Goal: Task Accomplishment & Management: Manage account settings

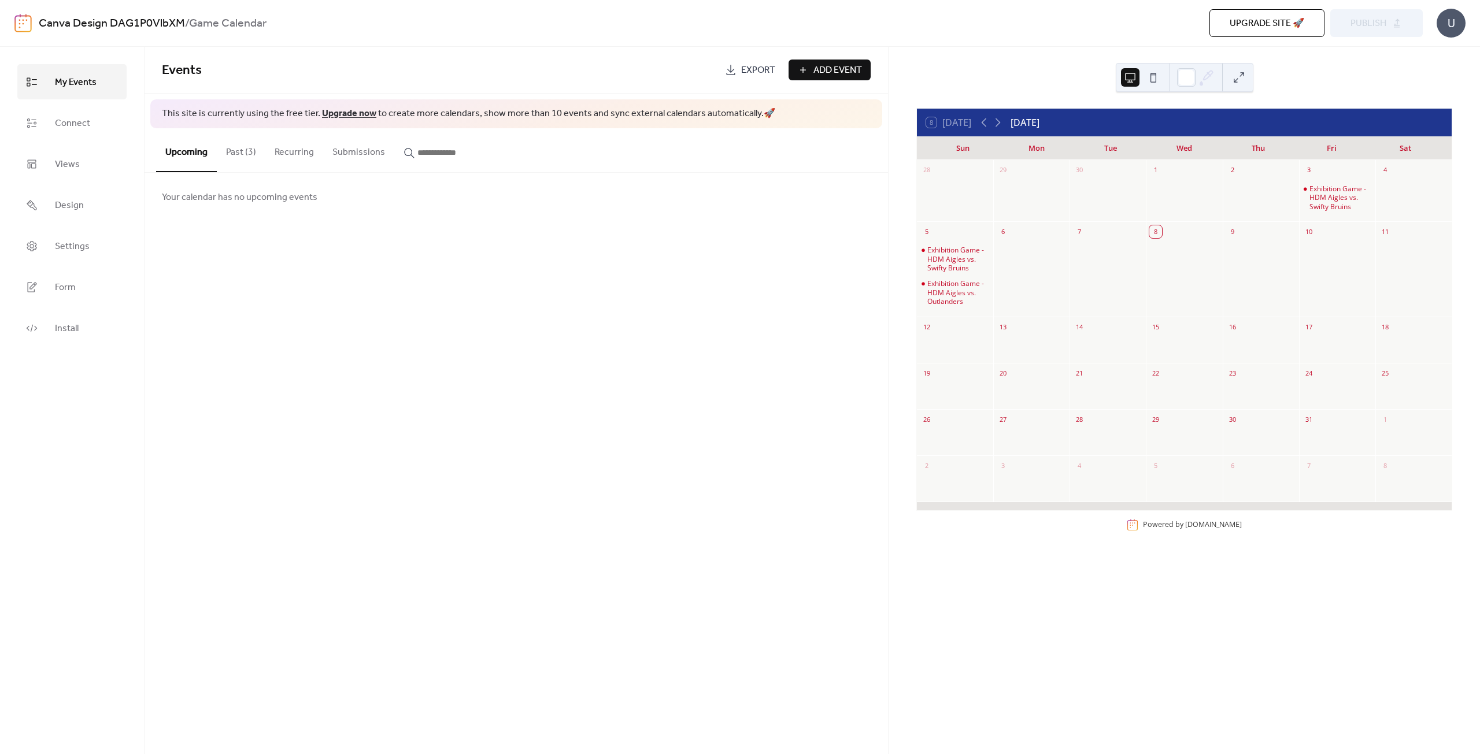
click at [258, 150] on button "Past (3)" at bounding box center [241, 149] width 49 height 43
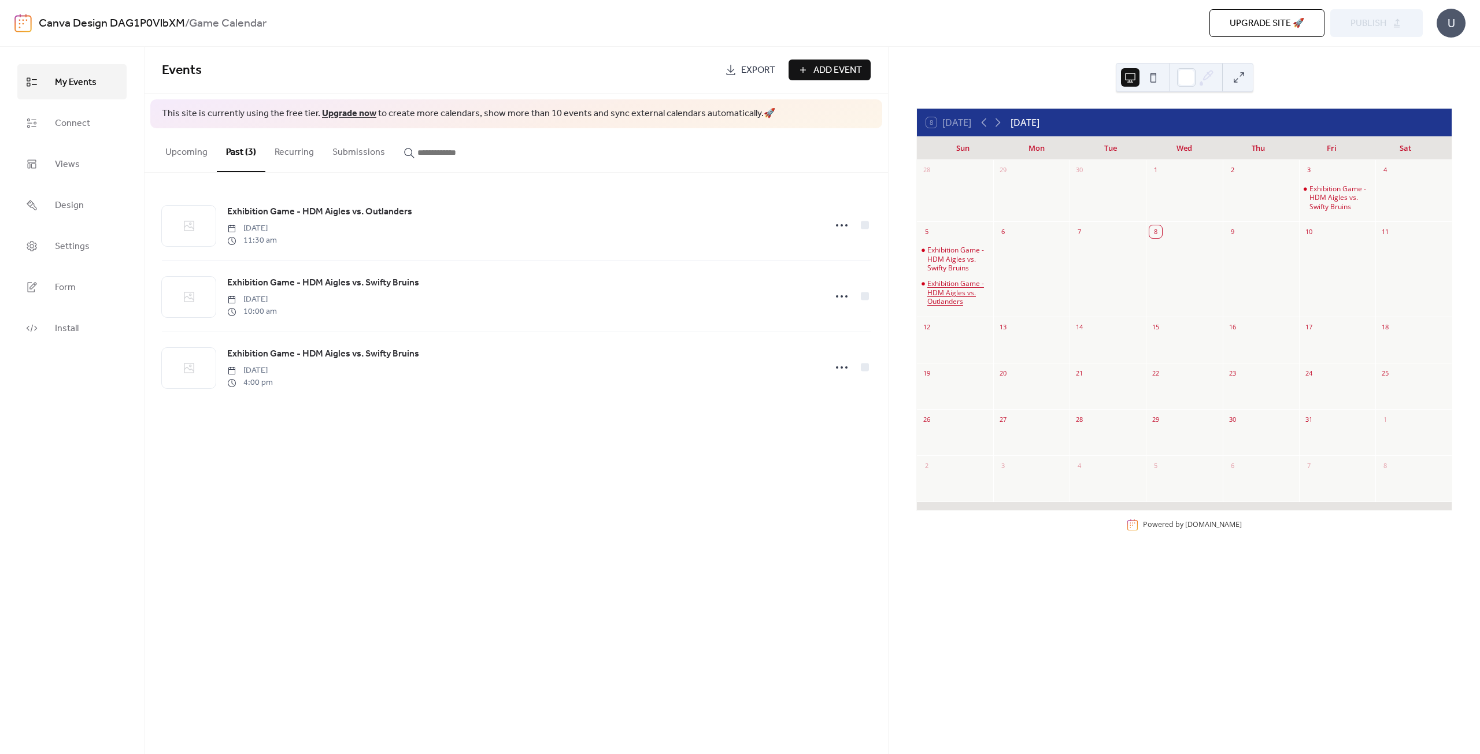
click at [966, 296] on div "Exhibition Game - HDM Aigles vs. Outlanders" at bounding box center [957, 292] width 61 height 27
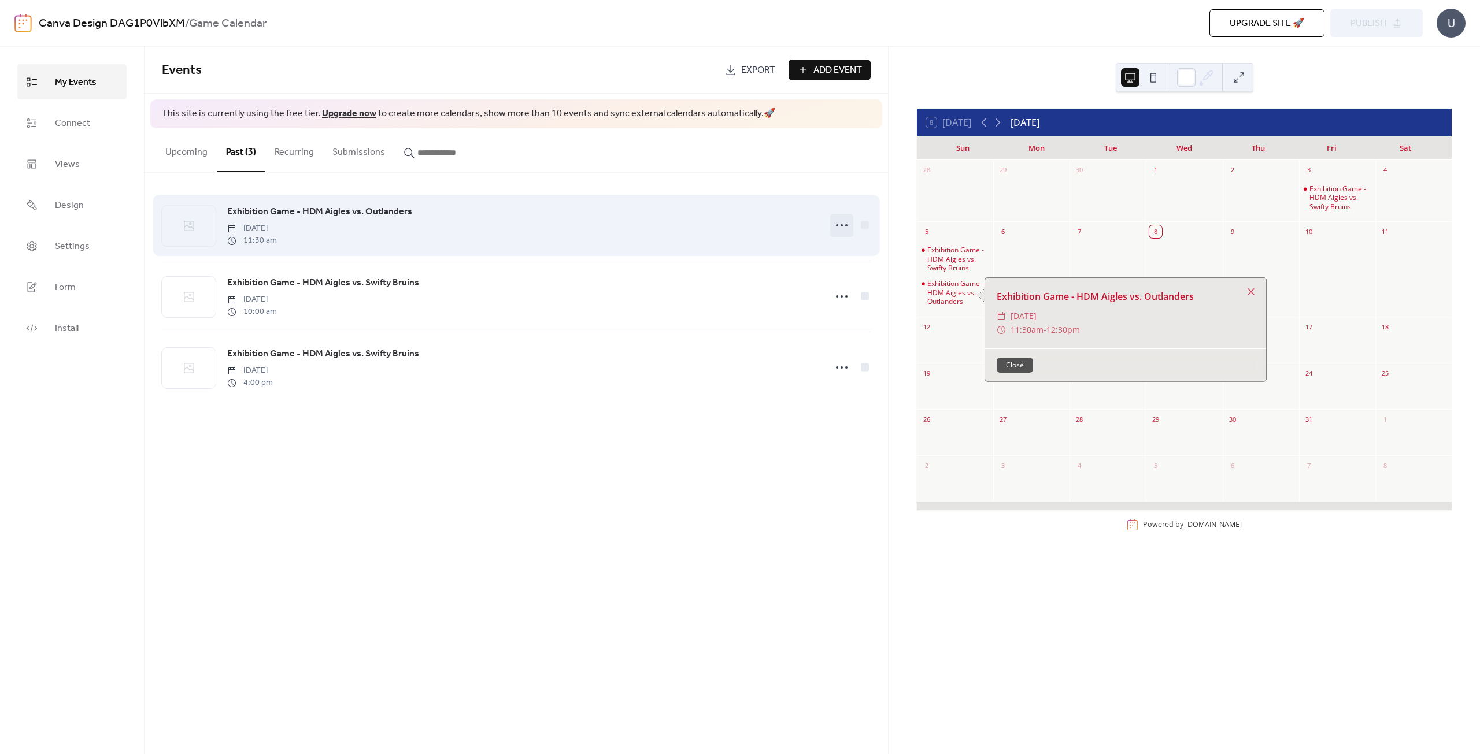
click at [840, 226] on icon at bounding box center [841, 225] width 18 height 18
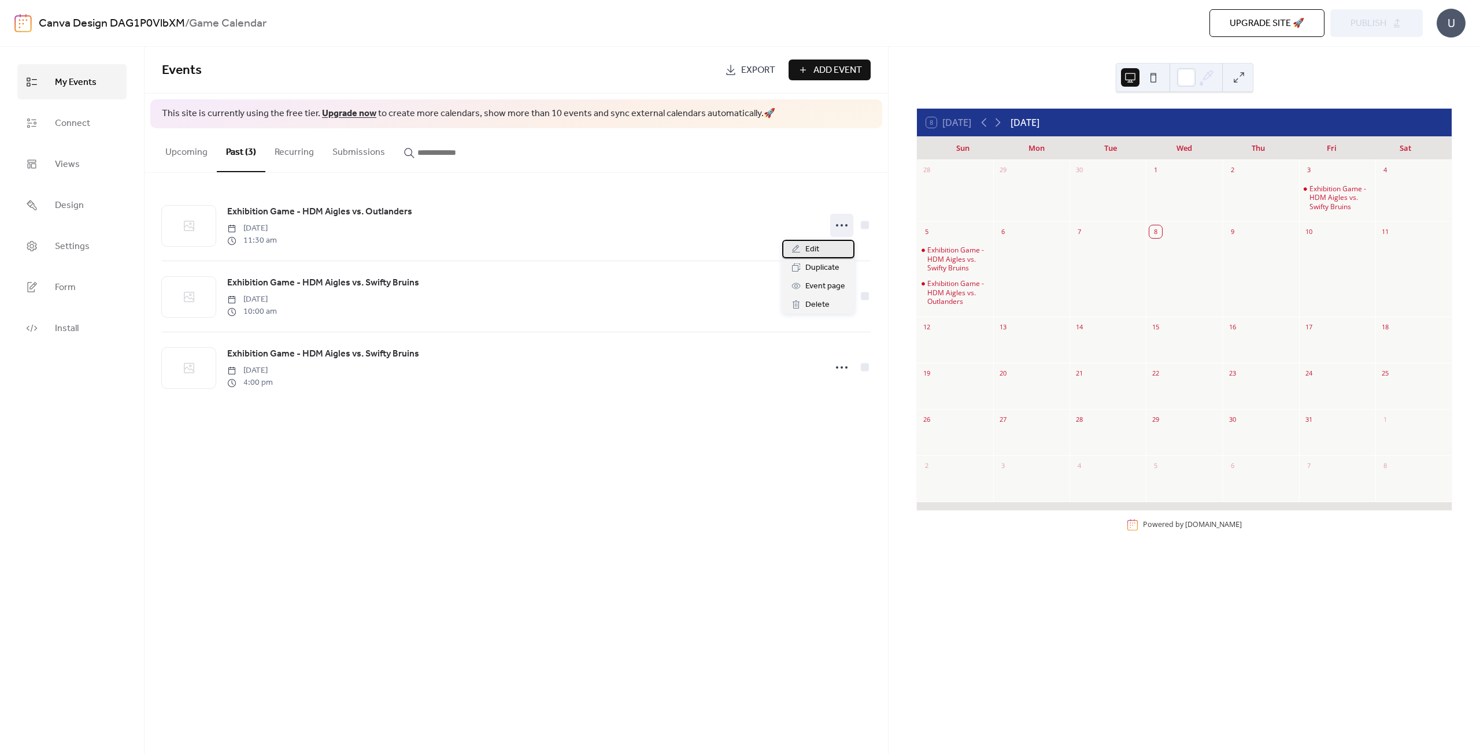
click at [829, 245] on div "Edit" at bounding box center [818, 249] width 72 height 18
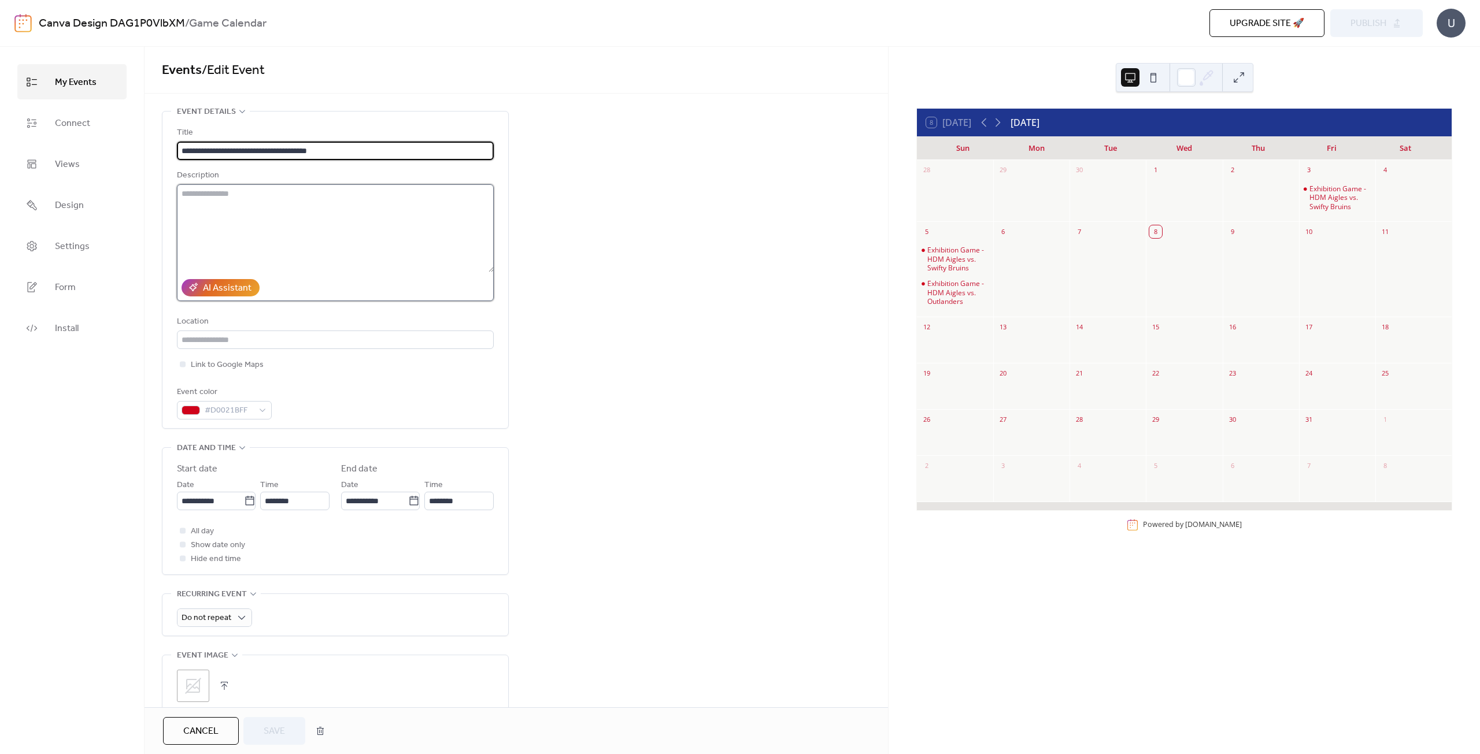
click at [305, 236] on textarea at bounding box center [335, 228] width 317 height 88
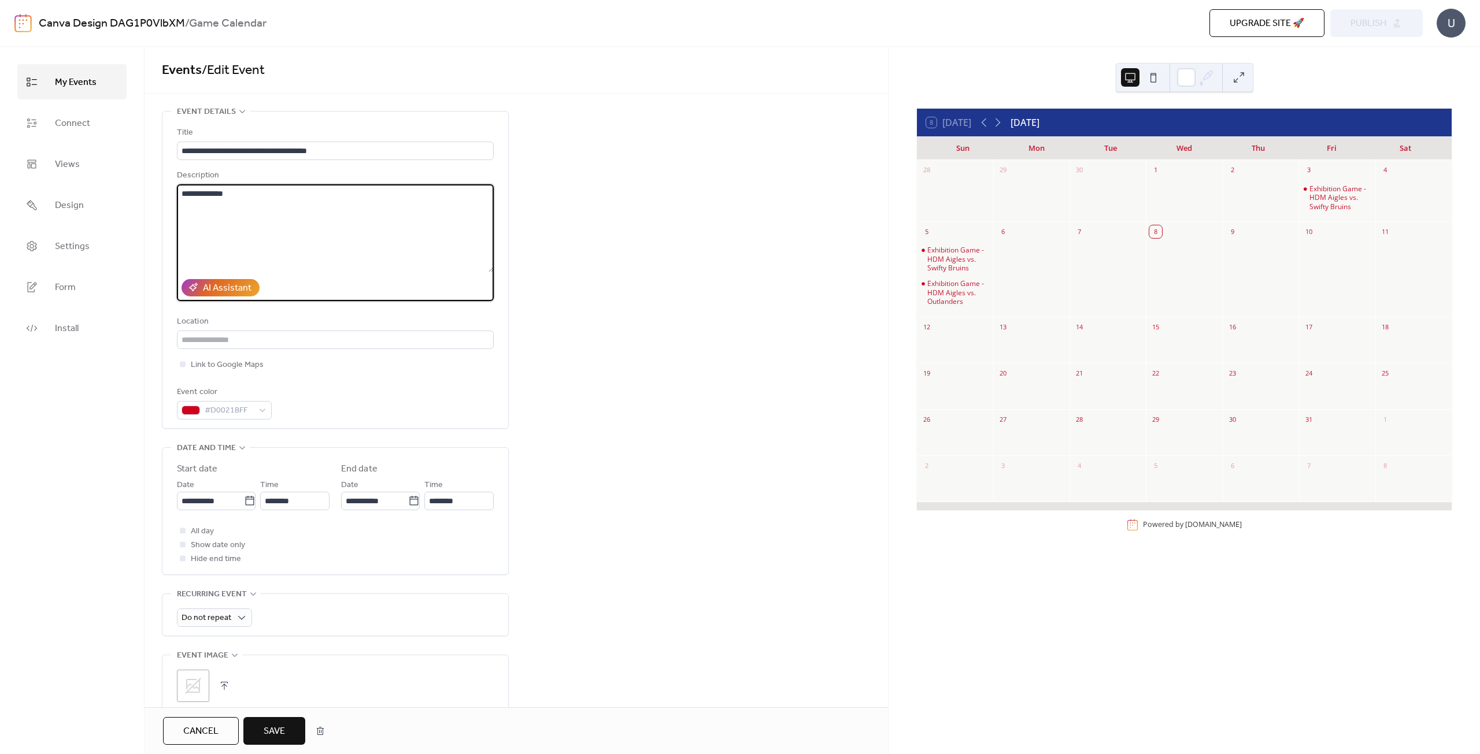
type textarea "**********"
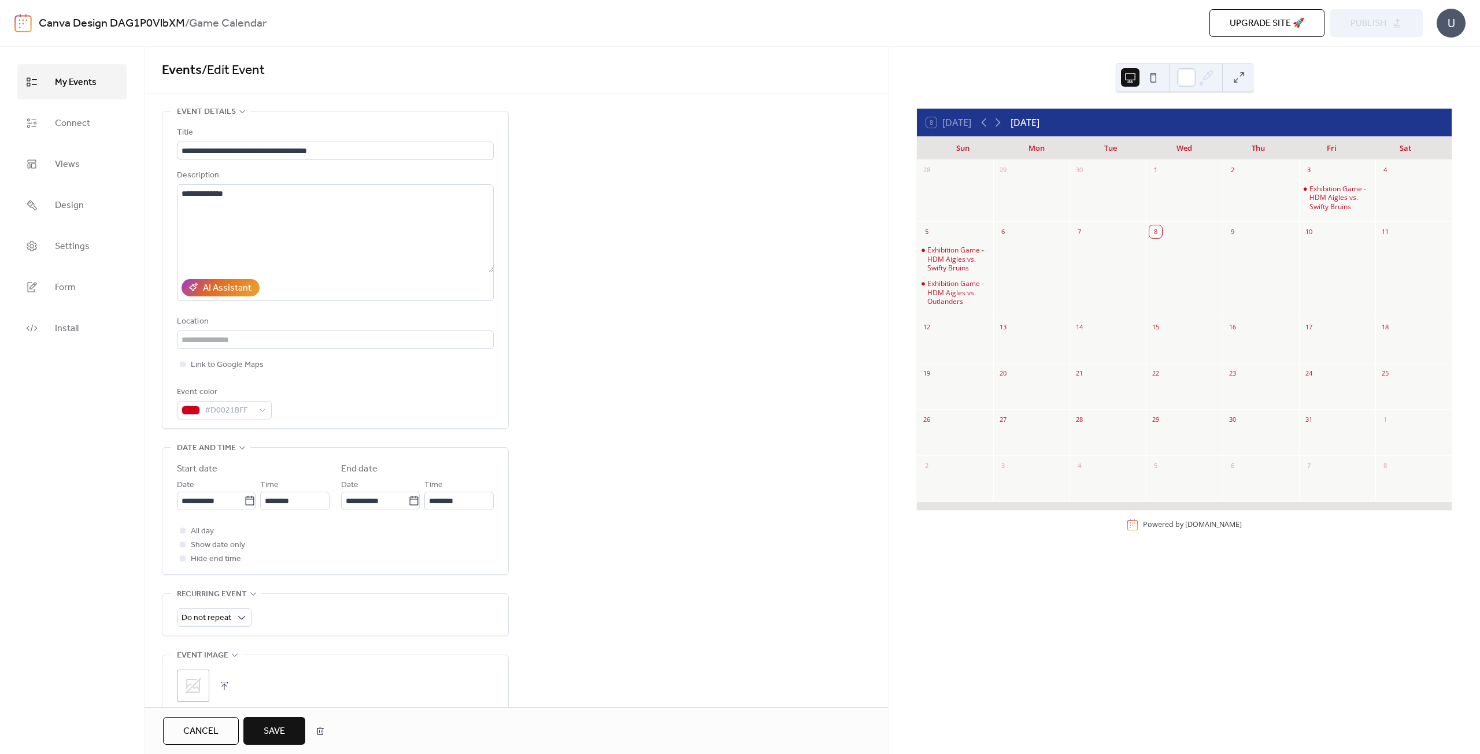
drag, startPoint x: 271, startPoint y: 723, endPoint x: 284, endPoint y: 720, distance: 13.2
click at [271, 725] on span "Save" at bounding box center [274, 732] width 21 height 14
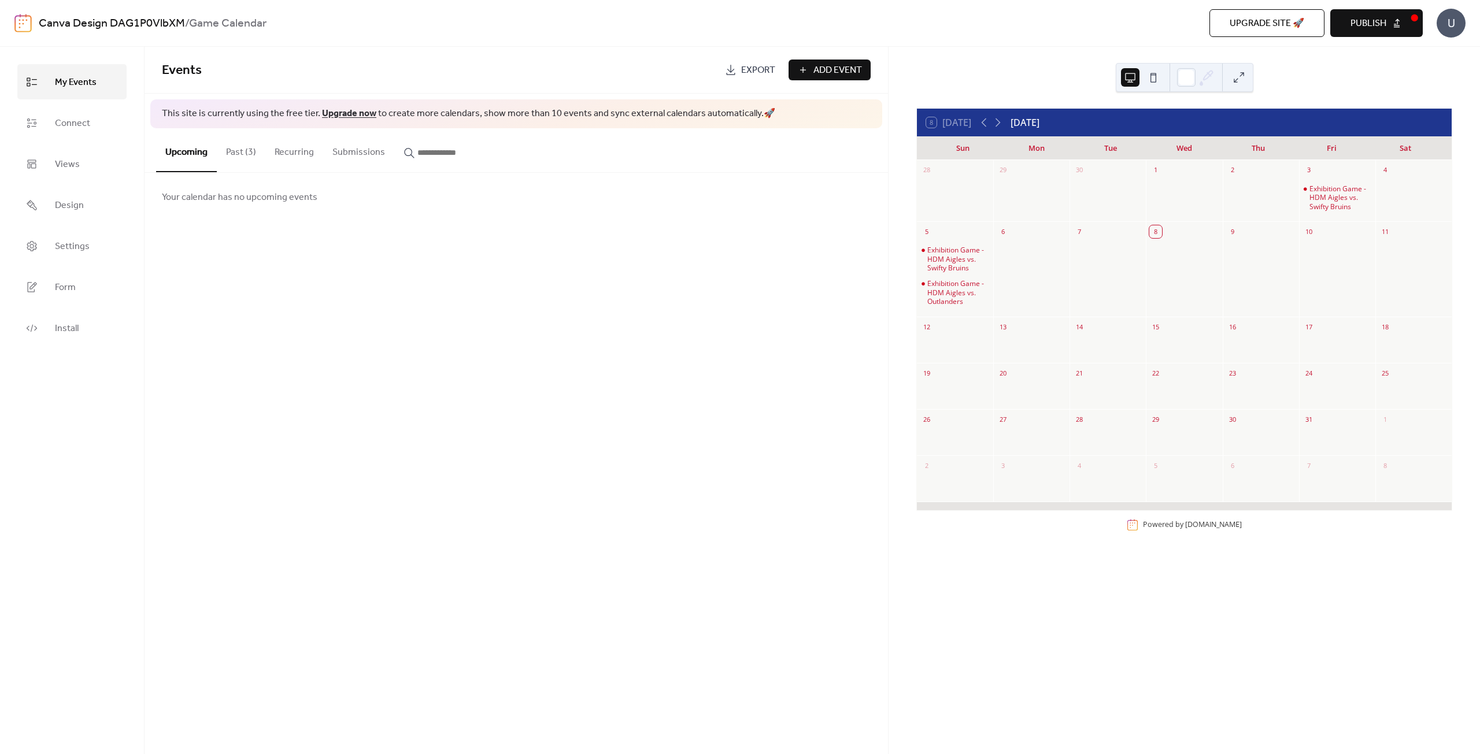
click at [256, 165] on button "Past (3)" at bounding box center [241, 149] width 49 height 43
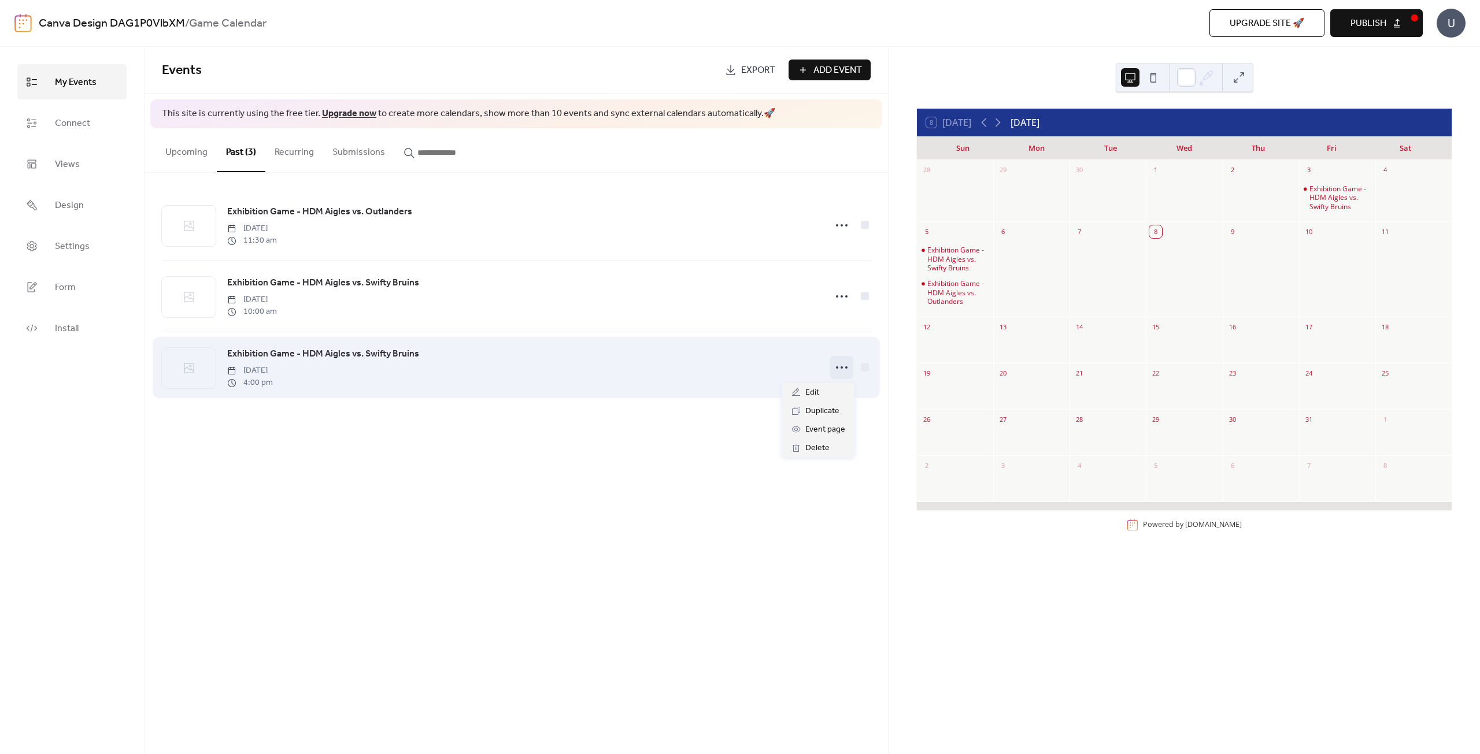
click at [839, 369] on icon at bounding box center [841, 367] width 18 height 18
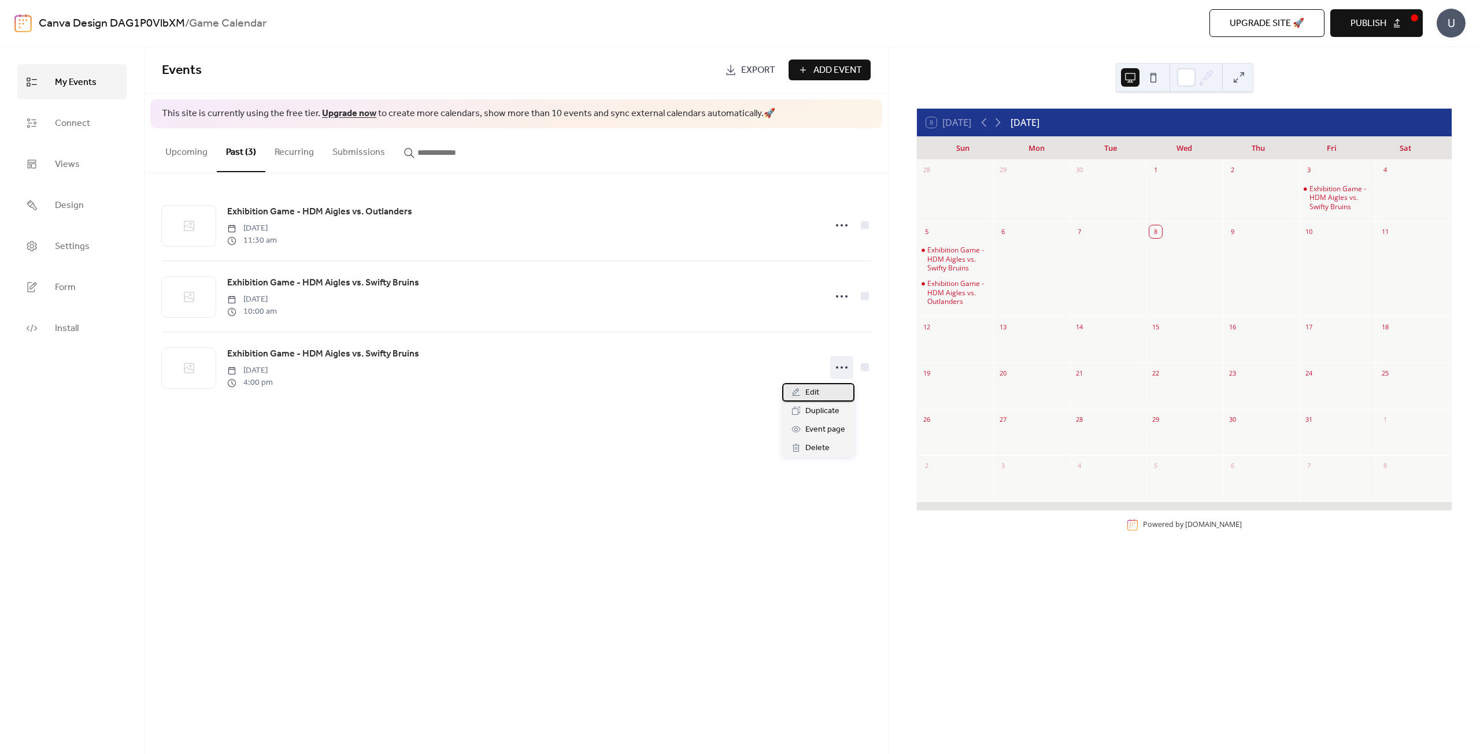
click at [832, 390] on div "Edit" at bounding box center [818, 392] width 72 height 18
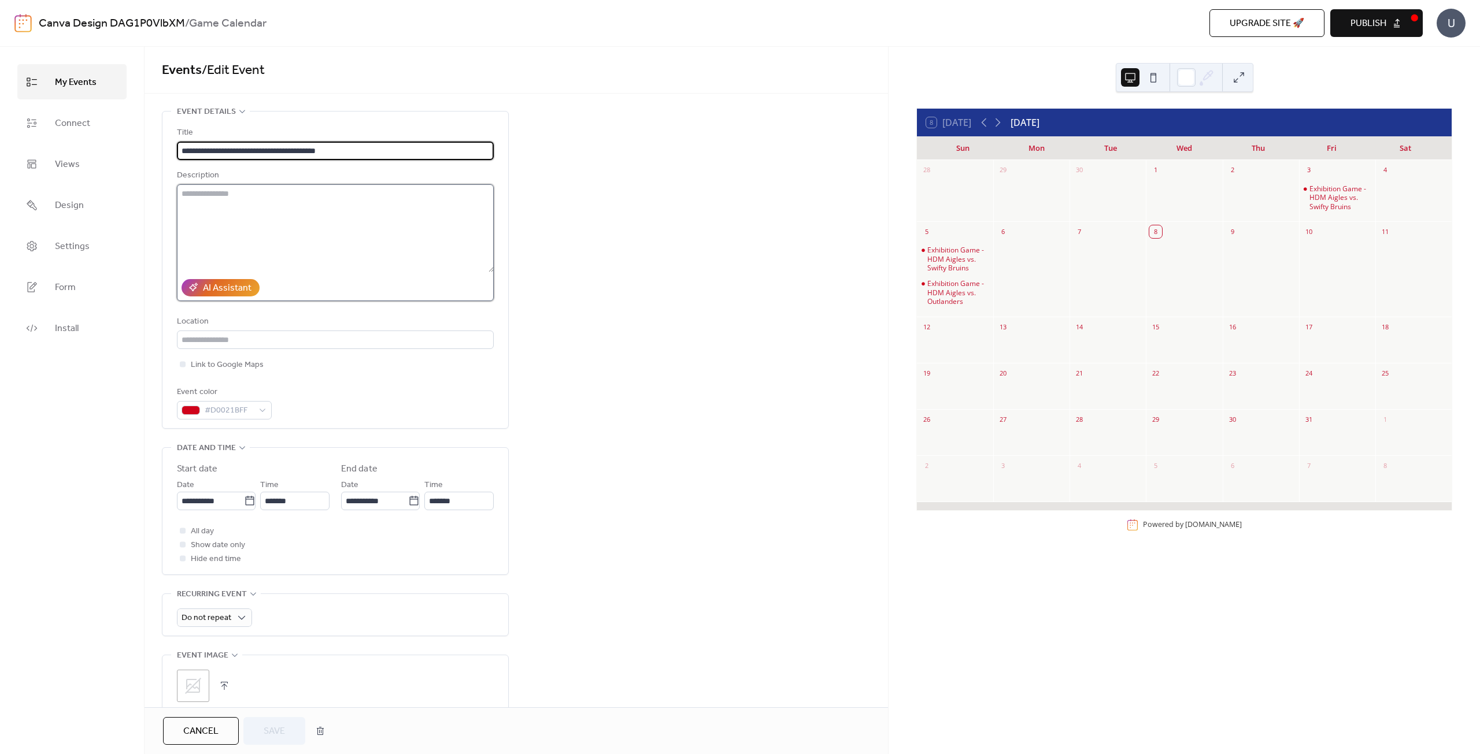
click at [299, 229] on textarea at bounding box center [335, 228] width 317 height 88
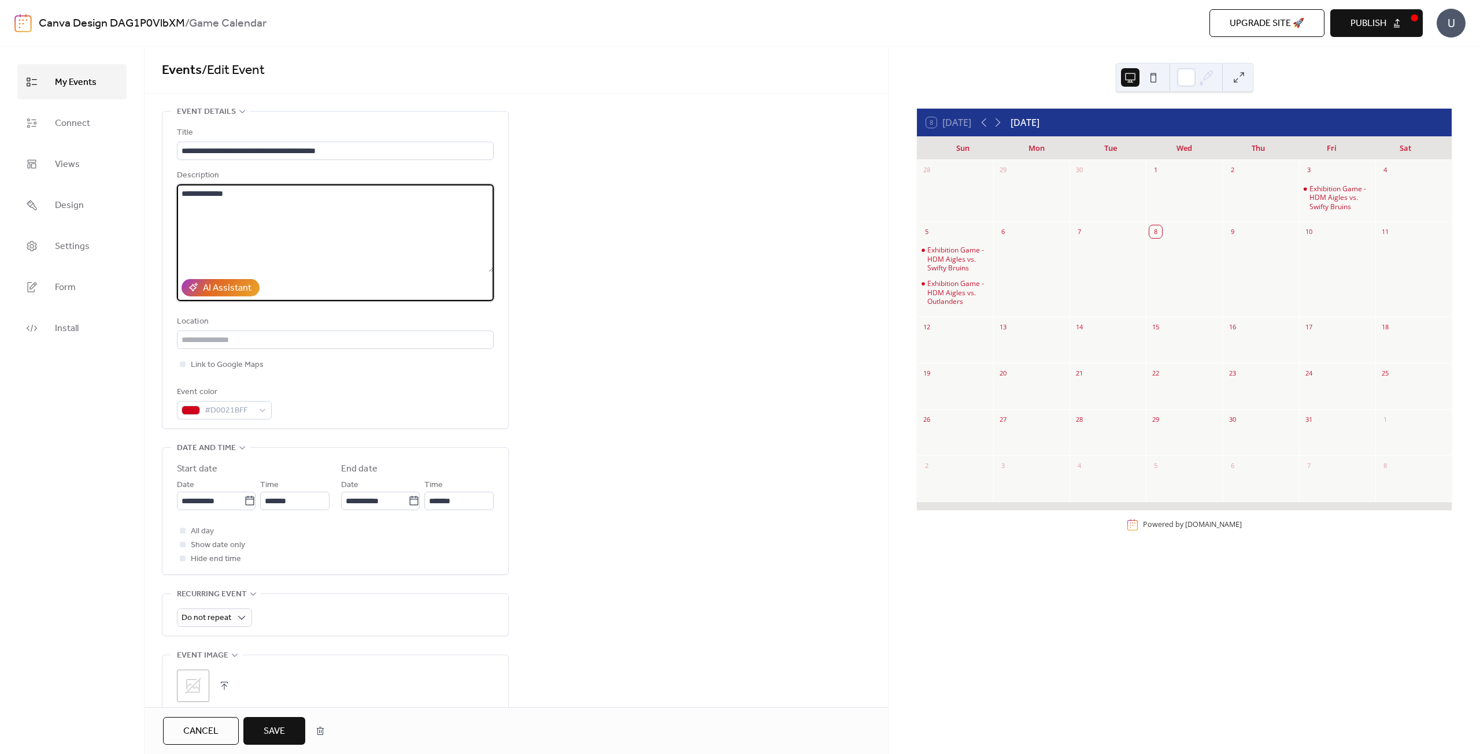
type textarea "**********"
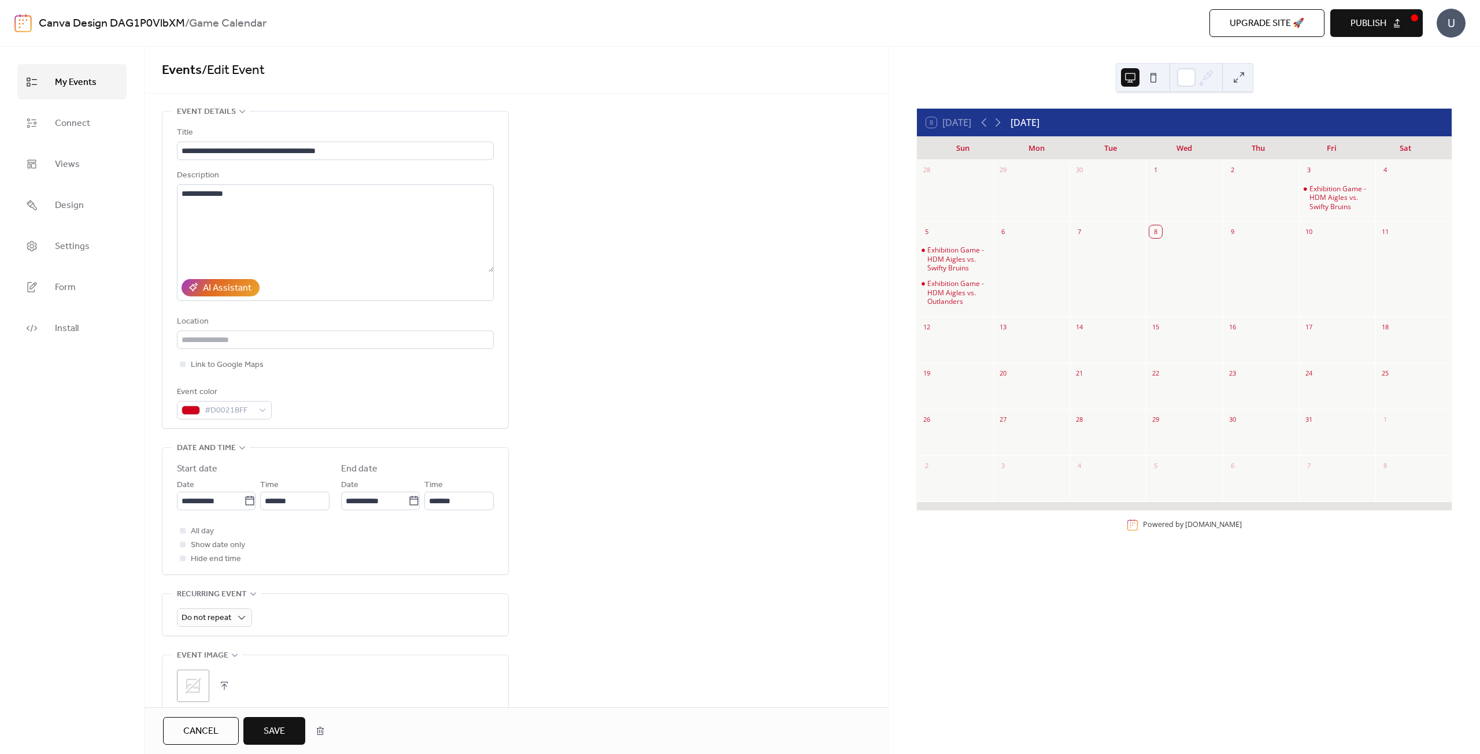
click at [276, 725] on span "Save" at bounding box center [274, 732] width 21 height 14
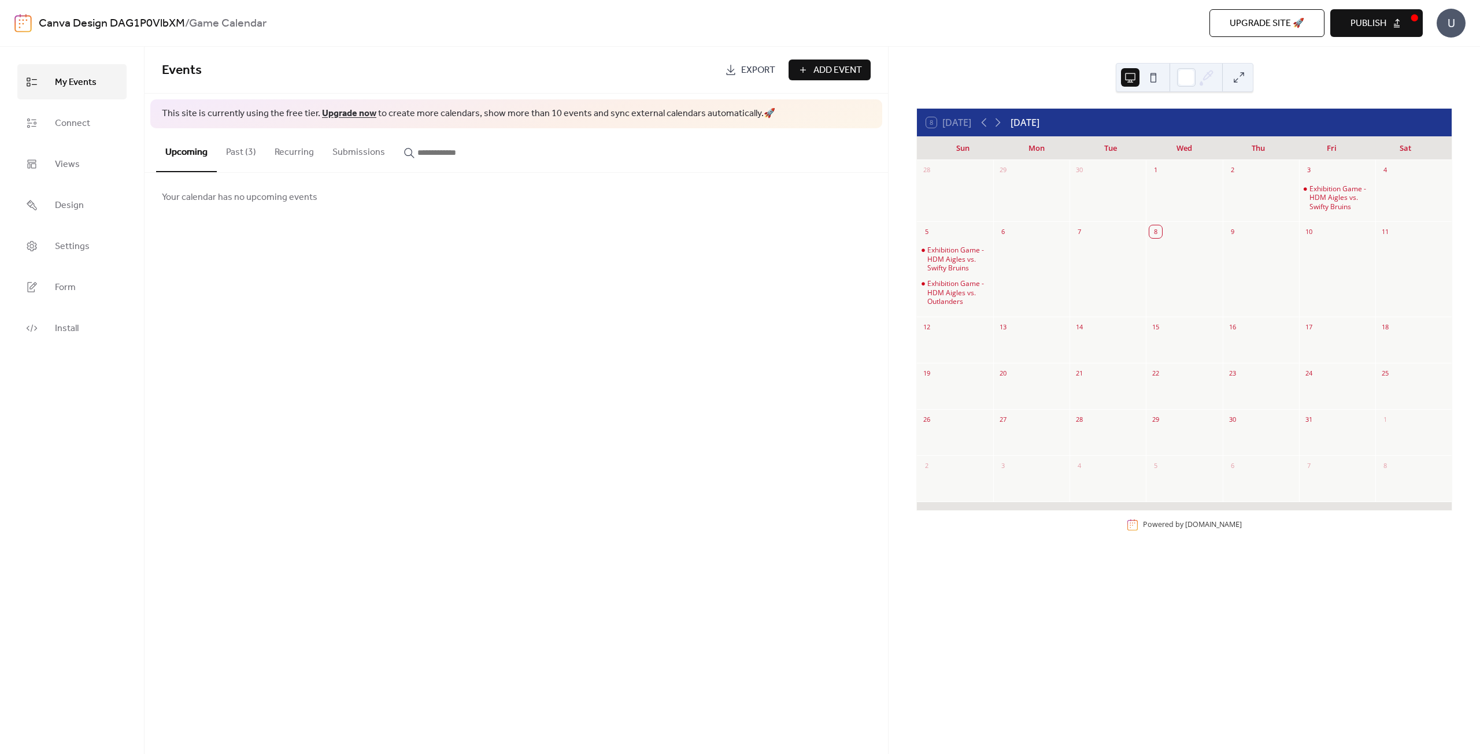
click at [249, 150] on button "Past (3)" at bounding box center [241, 149] width 49 height 43
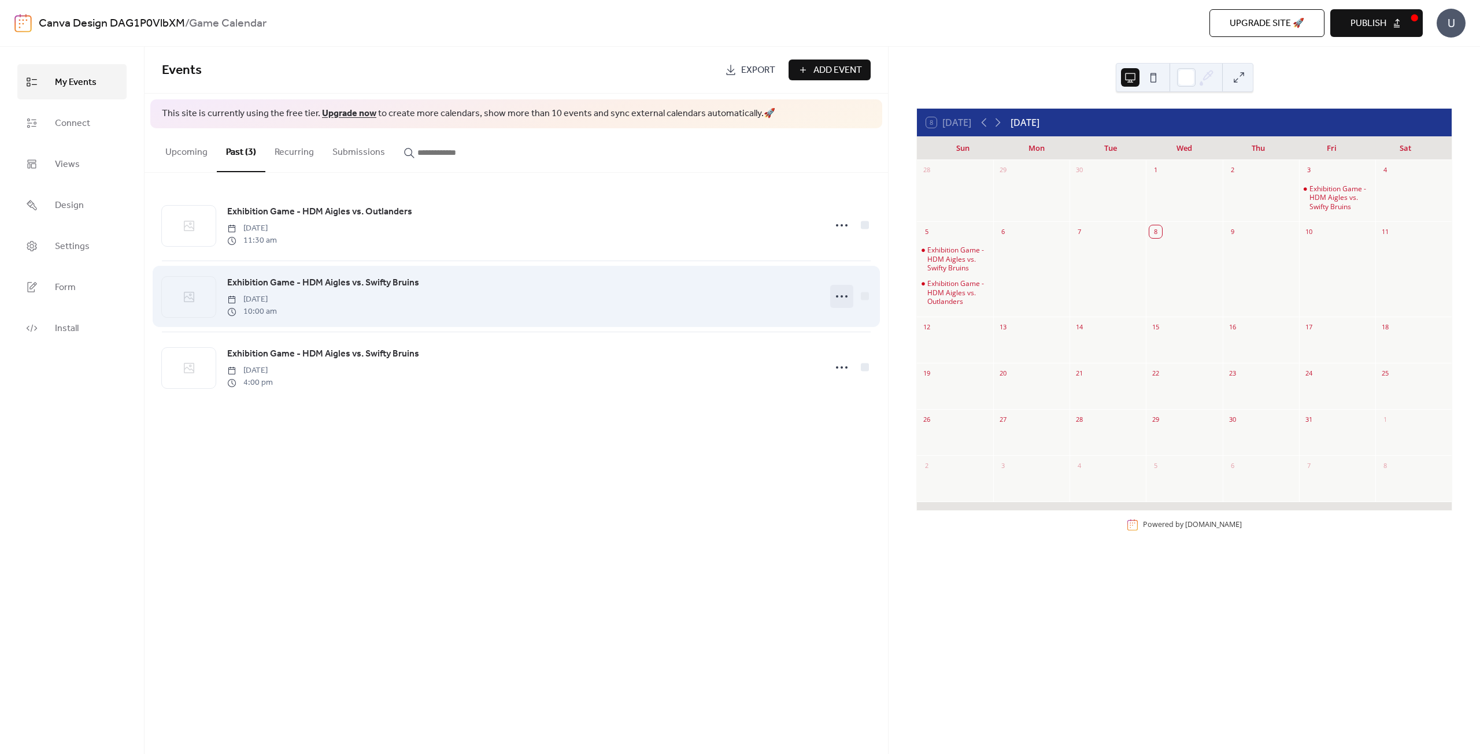
click at [836, 299] on icon at bounding box center [841, 296] width 18 height 18
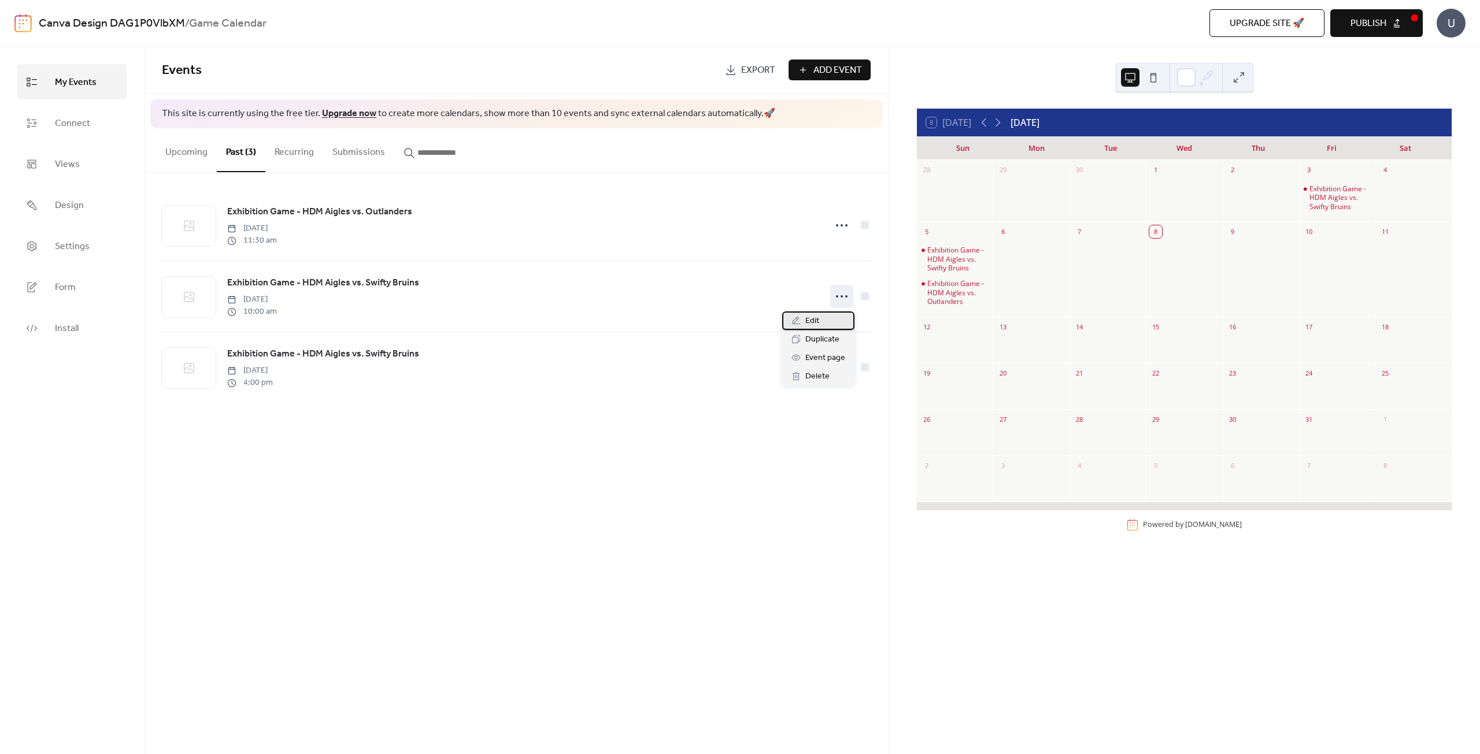
click at [825, 319] on div "Edit" at bounding box center [818, 321] width 72 height 18
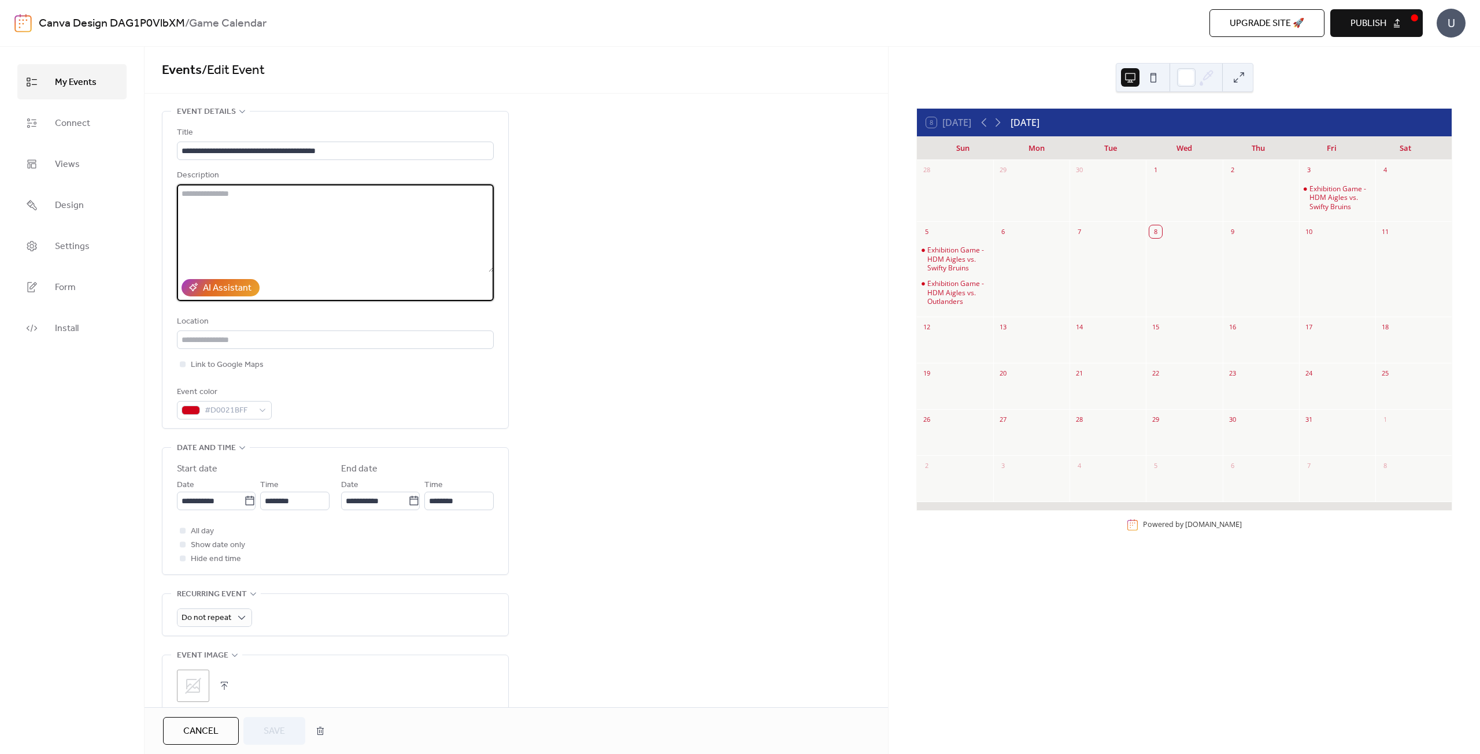
click at [345, 245] on textarea at bounding box center [335, 228] width 317 height 88
type textarea "**********"
click at [287, 728] on button "Save" at bounding box center [274, 731] width 62 height 28
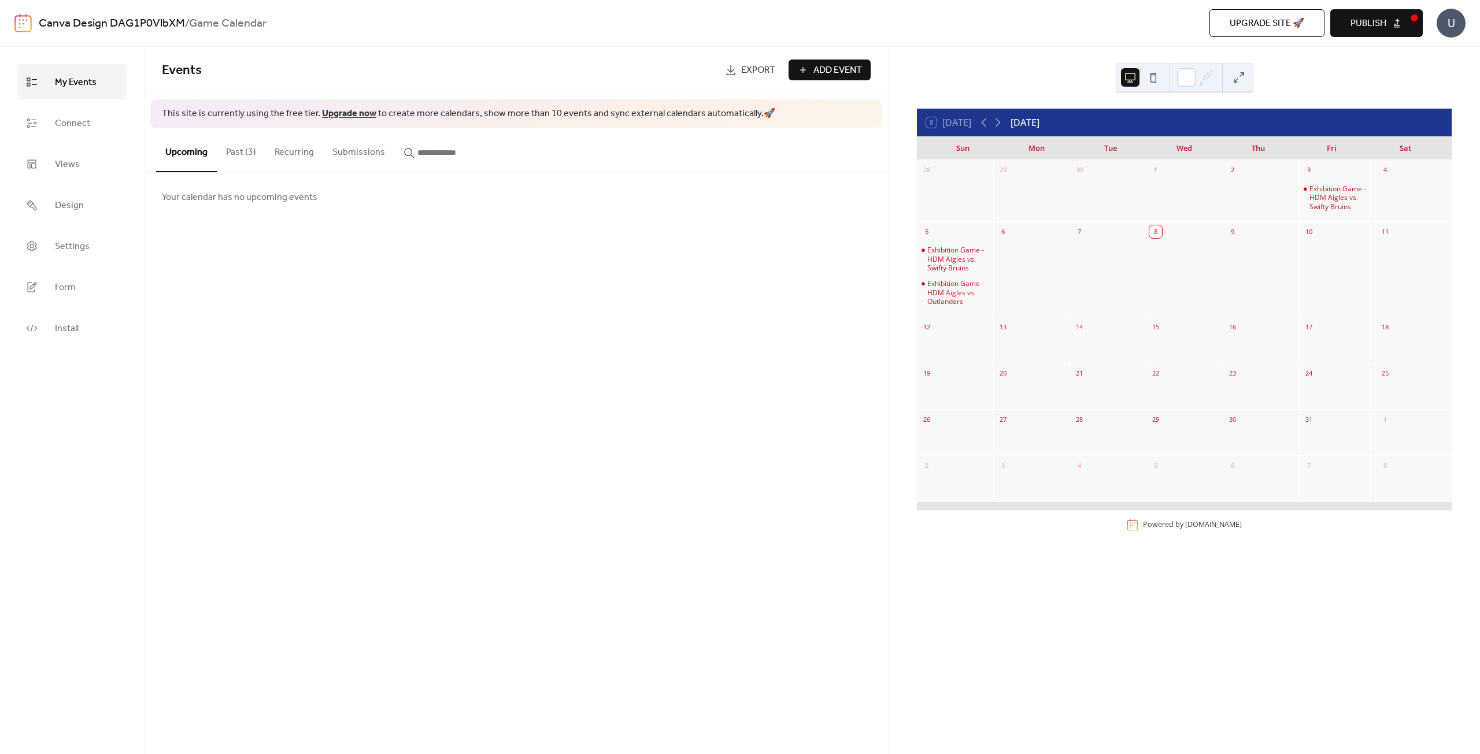
click at [1371, 17] on span "Publish" at bounding box center [1368, 24] width 36 height 14
